Goal: Information Seeking & Learning: Learn about a topic

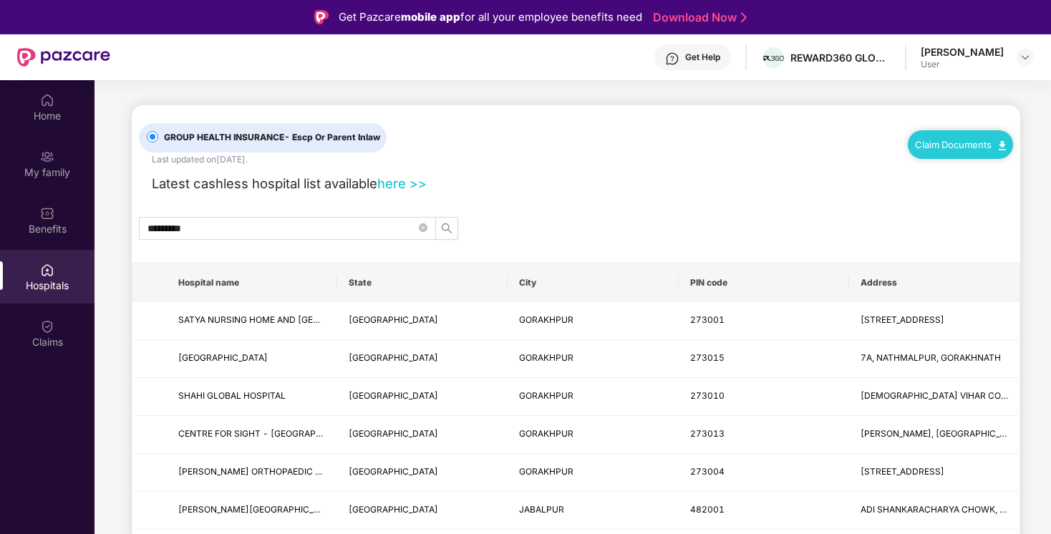
click at [673, 182] on div "Latest cashless hospital list available here >>" at bounding box center [576, 180] width 874 height 28
click at [40, 273] on img at bounding box center [47, 270] width 14 height 14
click at [45, 118] on div "Home" at bounding box center [47, 116] width 94 height 14
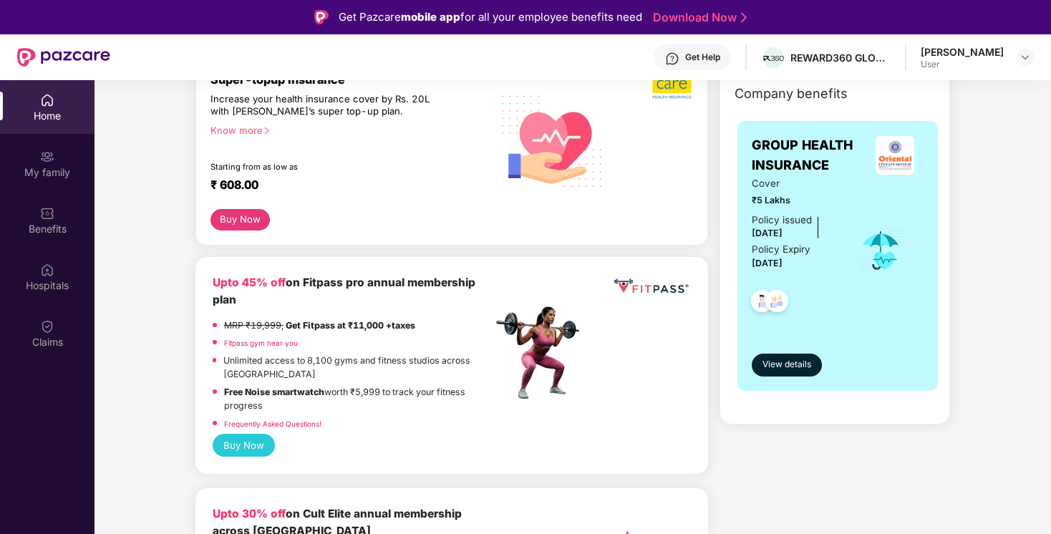
scroll to position [211, 0]
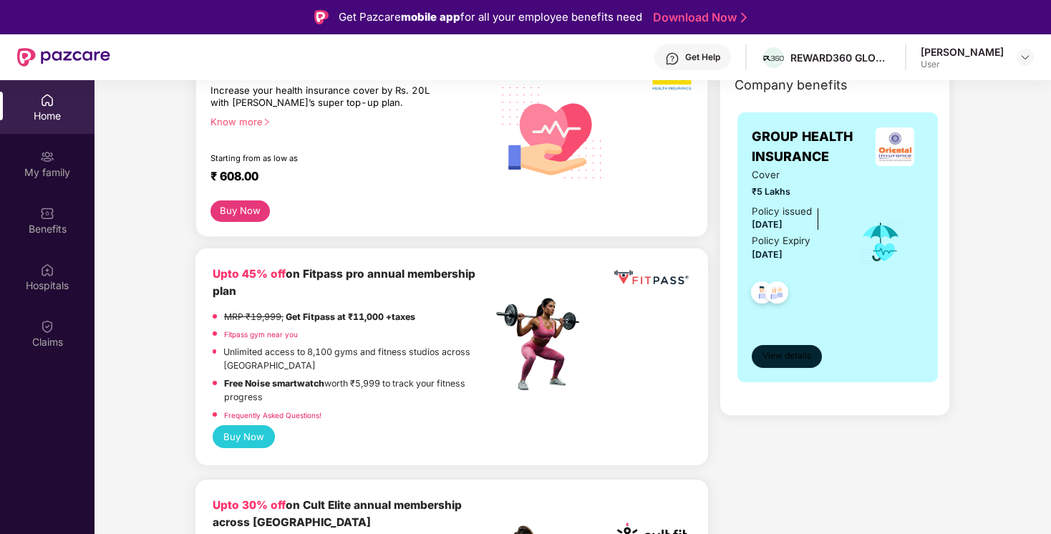
click at [786, 357] on span "View details" at bounding box center [786, 356] width 49 height 14
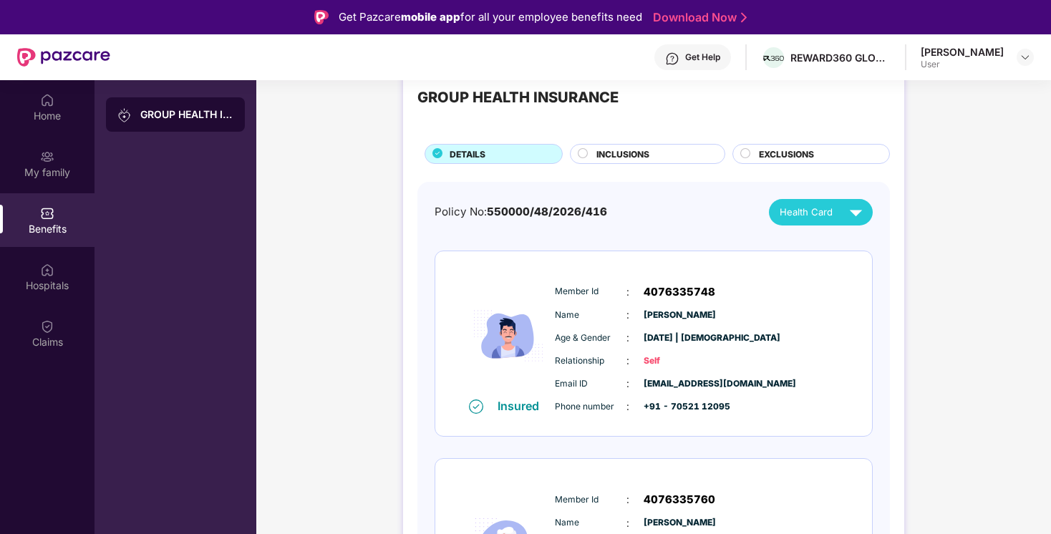
scroll to position [0, 0]
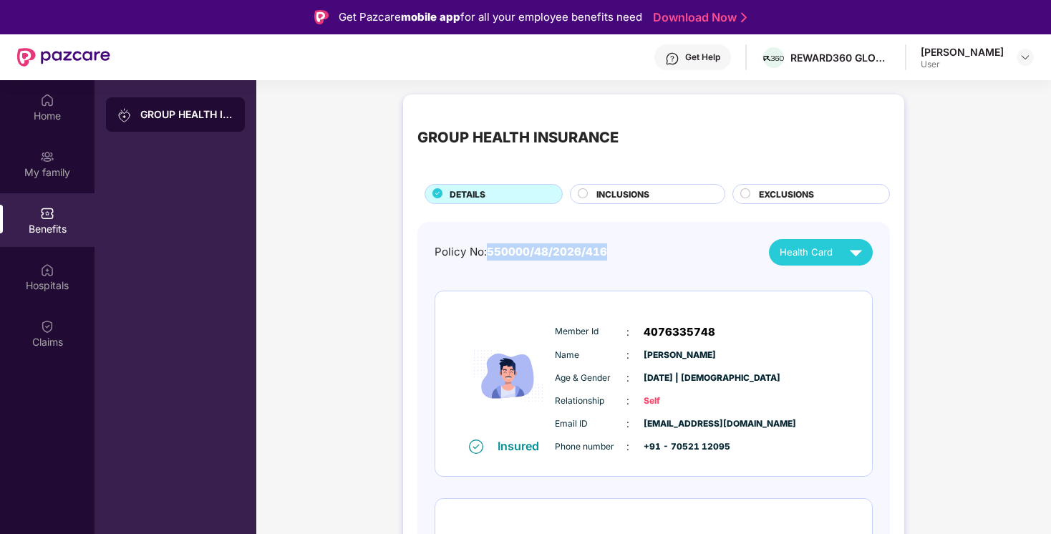
drag, startPoint x: 616, startPoint y: 260, endPoint x: 487, endPoint y: 244, distance: 129.8
click at [487, 244] on div "Policy No: 550000/48/2026/416 Health Card" at bounding box center [653, 252] width 438 height 26
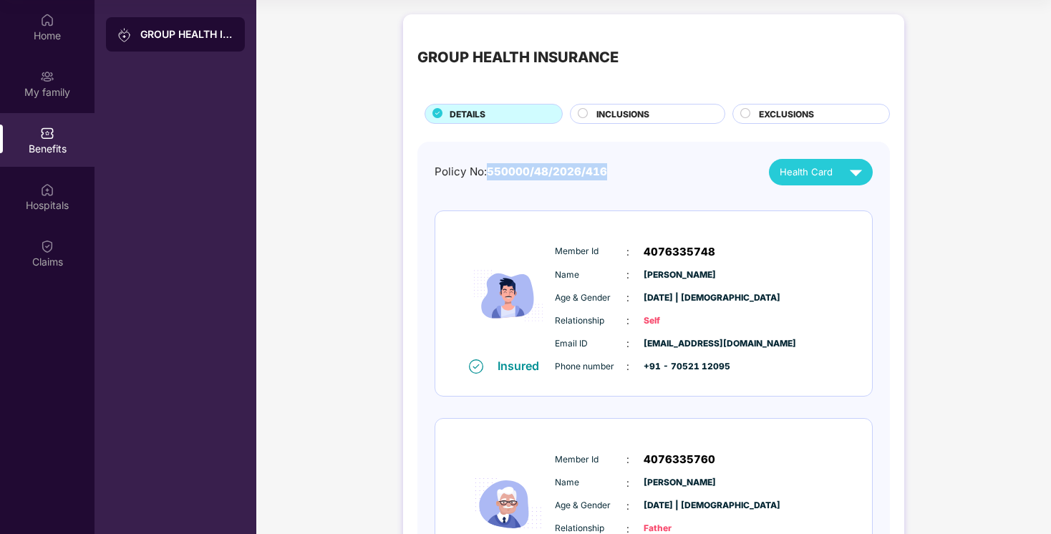
click at [907, 391] on div "GROUP HEALTH INSURANCE DETAILS INCLUSIONS EXCLUSIONS Policy No: 550000/48/2026/…" at bounding box center [653, 454] width 794 height 894
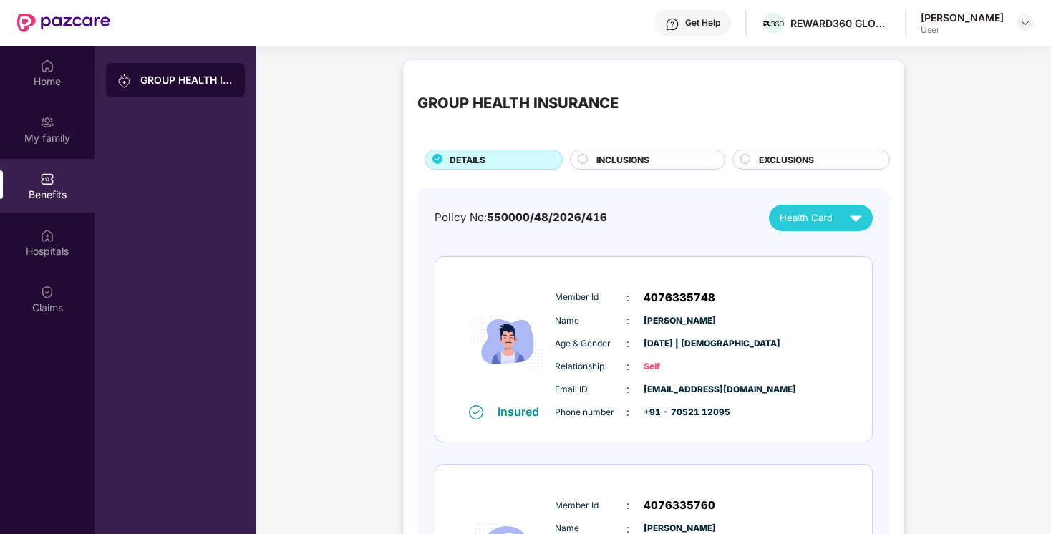
scroll to position [30, 0]
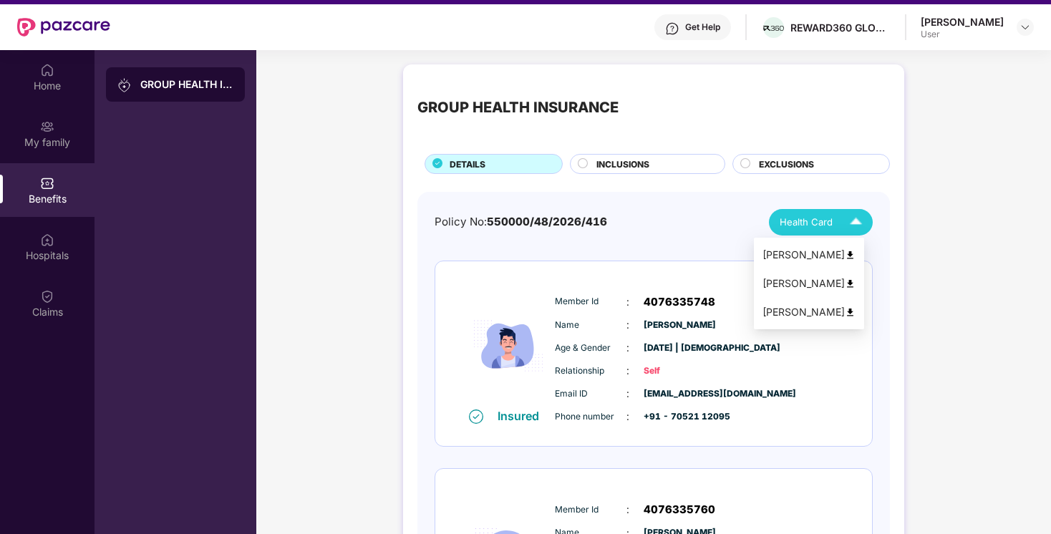
click at [844, 219] on img at bounding box center [855, 222] width 25 height 25
click at [799, 313] on div "[PERSON_NAME]" at bounding box center [808, 312] width 93 height 16
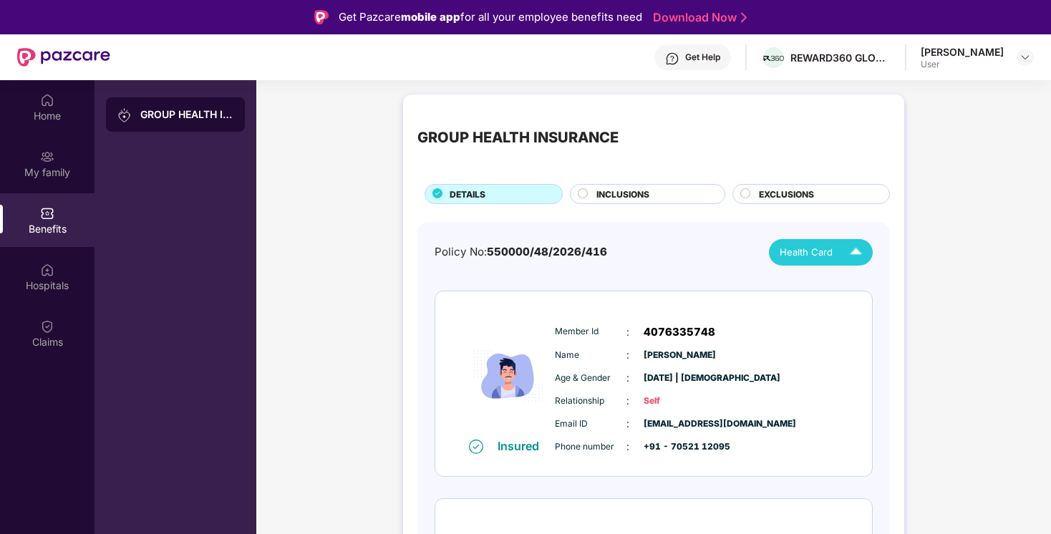
click at [170, 112] on div "GROUP HEALTH INSURANCE" at bounding box center [186, 114] width 93 height 14
click at [62, 119] on div "Home" at bounding box center [47, 116] width 94 height 14
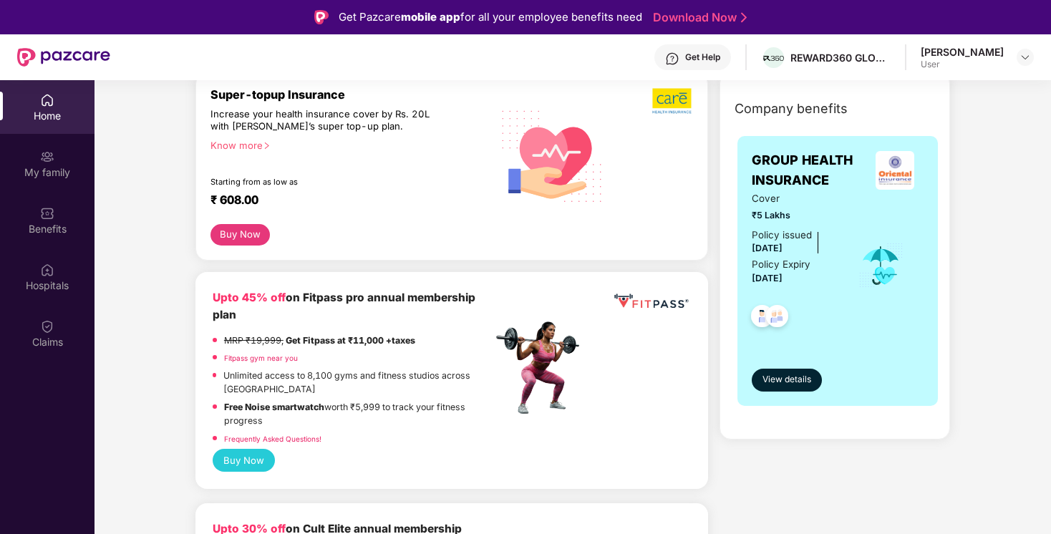
scroll to position [168, 0]
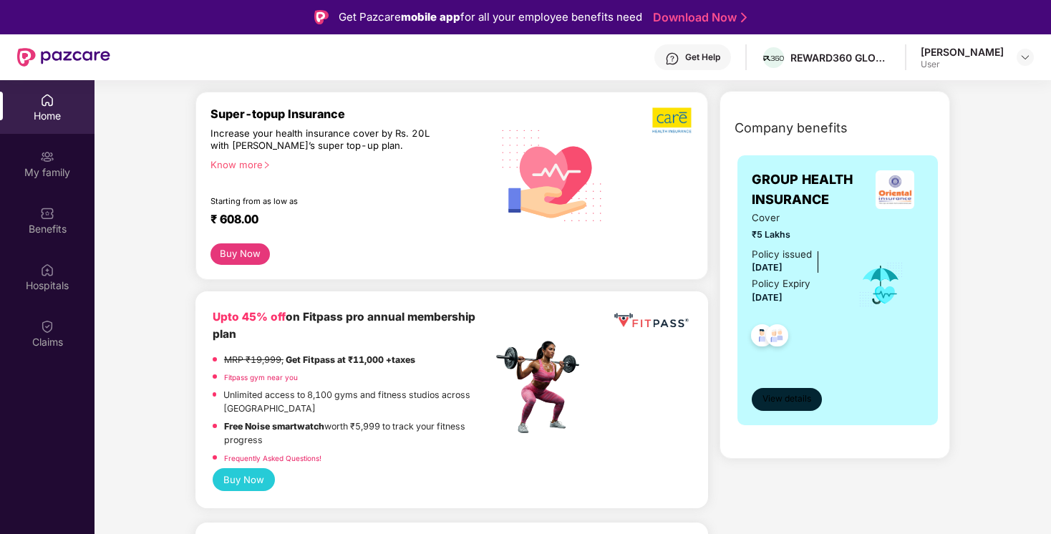
click at [802, 410] on button "View details" at bounding box center [786, 399] width 70 height 23
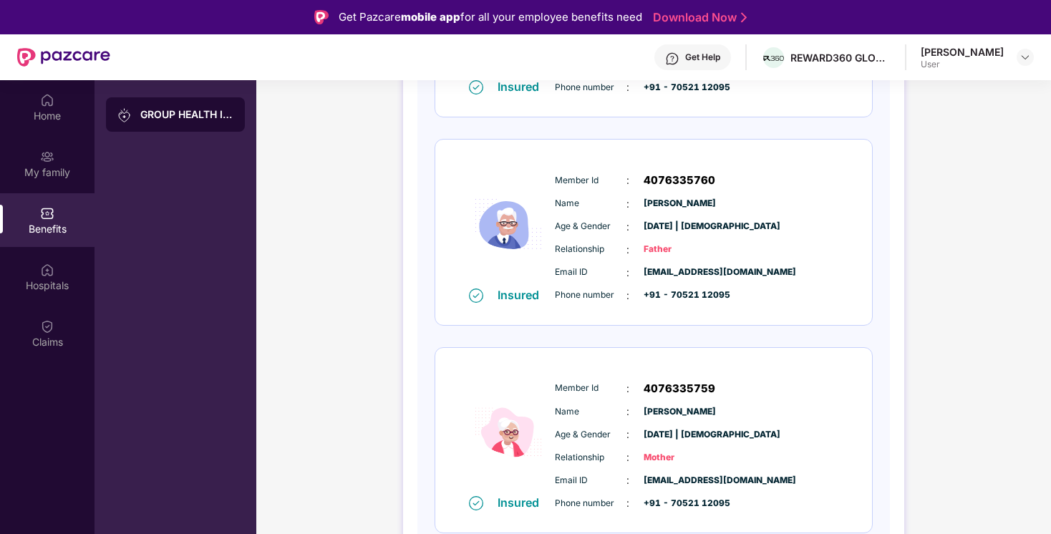
scroll to position [367, 0]
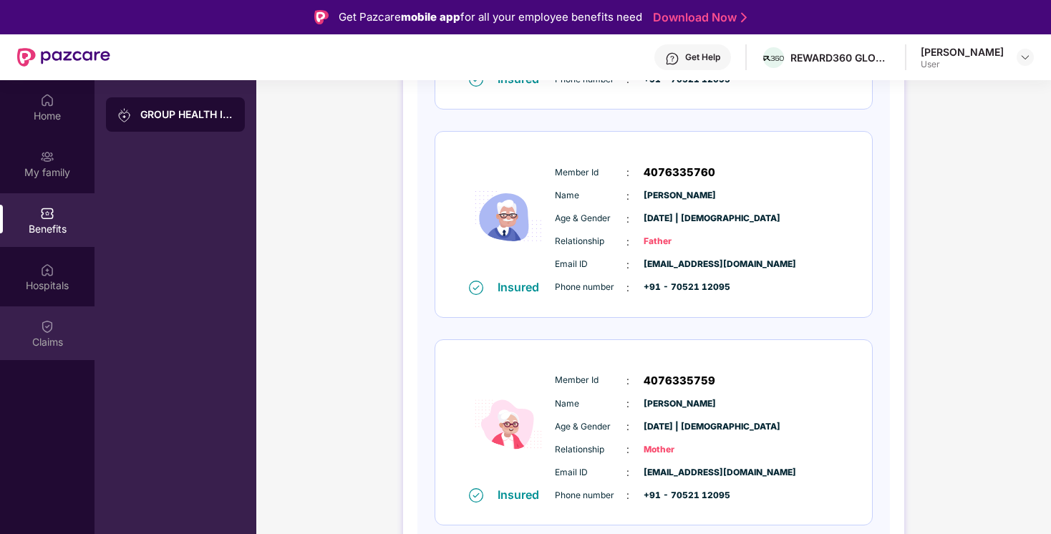
click at [49, 324] on img at bounding box center [47, 326] width 14 height 14
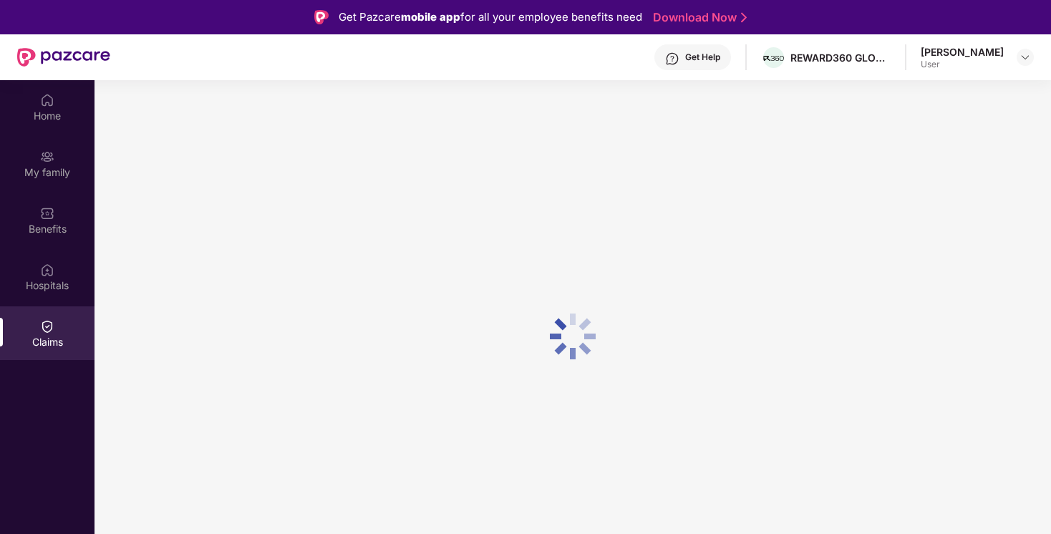
scroll to position [0, 0]
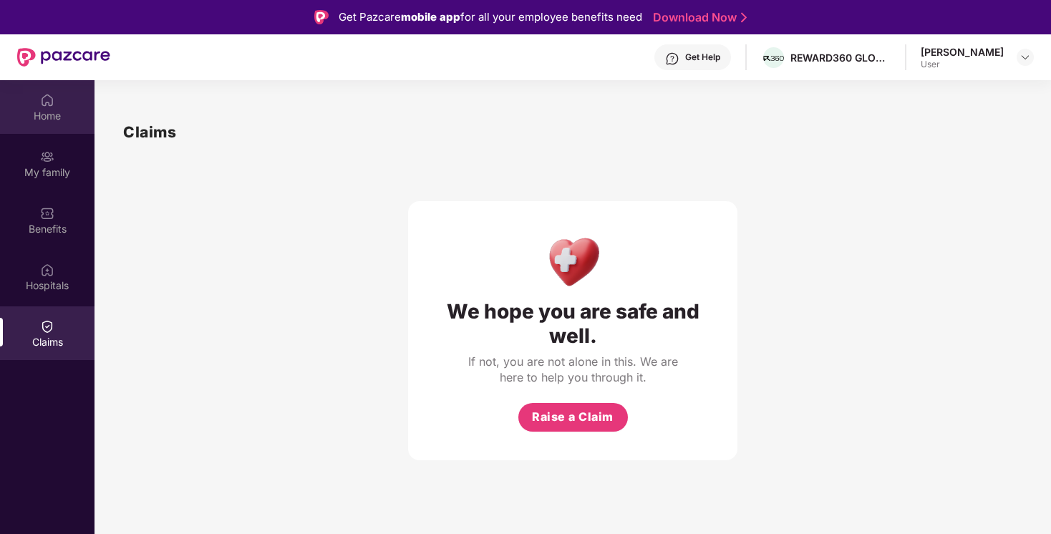
click at [58, 124] on div "Home" at bounding box center [47, 107] width 94 height 54
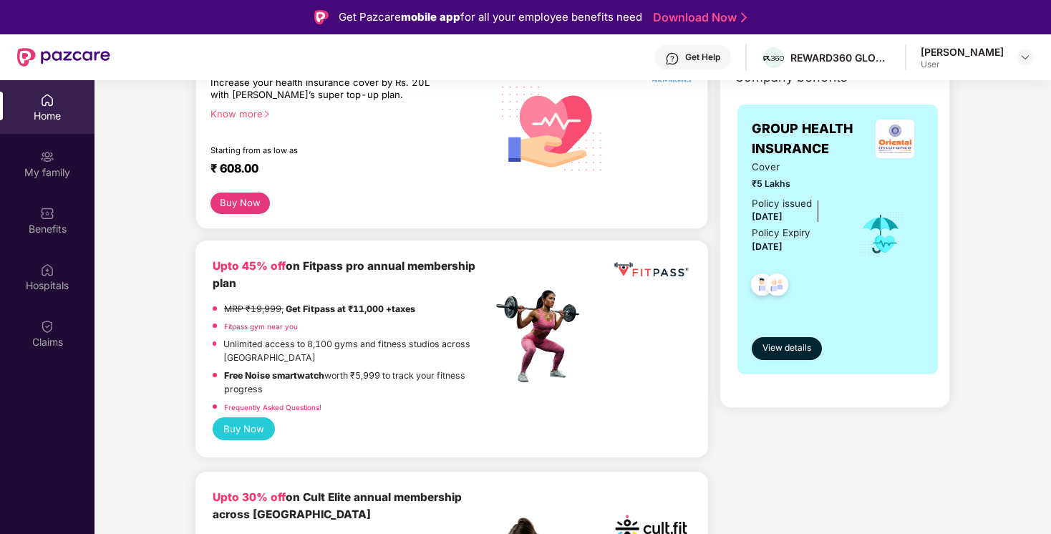
scroll to position [200, 0]
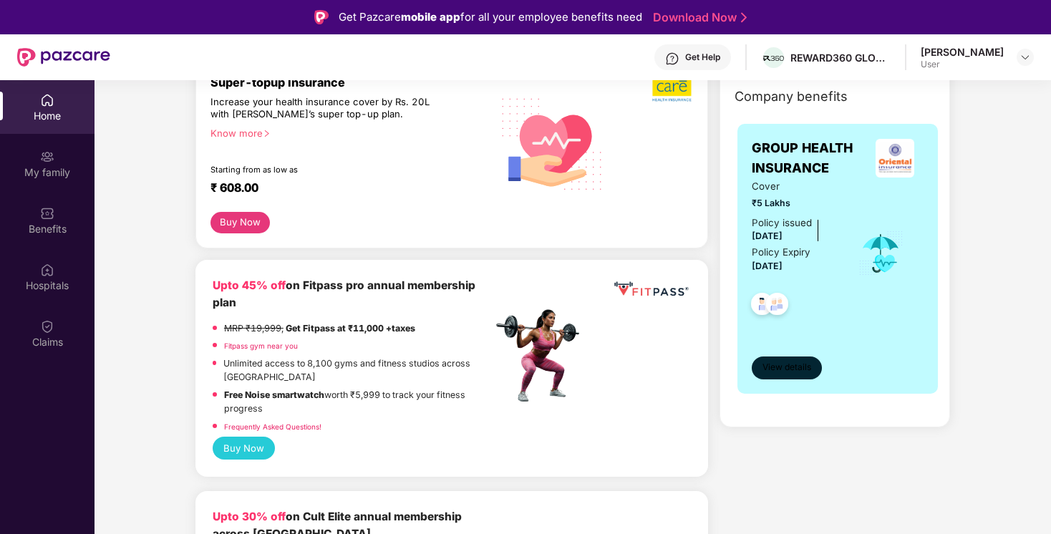
click at [781, 374] on span "View details" at bounding box center [786, 368] width 49 height 14
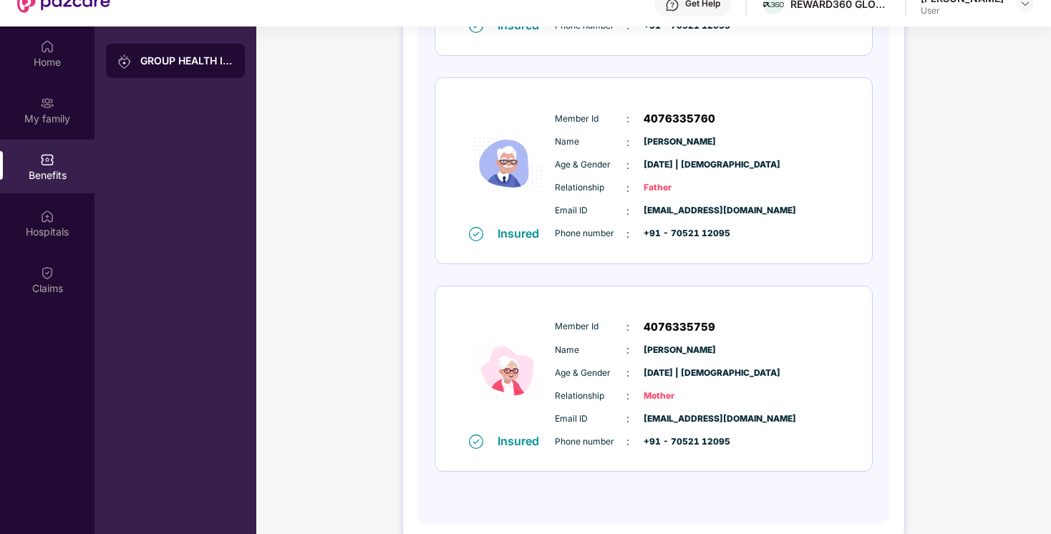
scroll to position [80, 0]
